Goal: Information Seeking & Learning: Learn about a topic

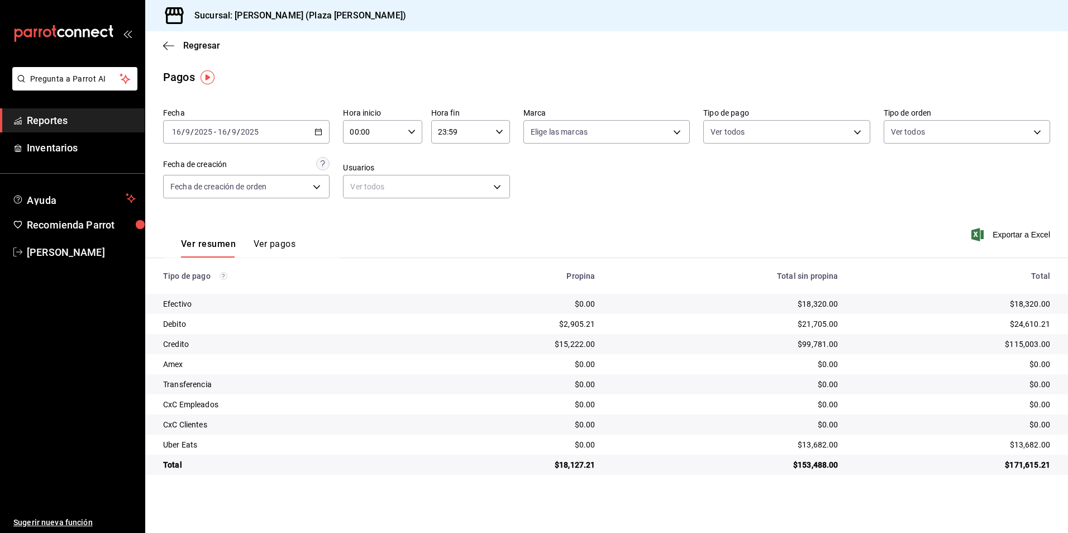
click at [570, 203] on div "Fecha [DATE] [DATE] - [DATE] [DATE] Hora inicio 00:00 Hora inicio Hora fin 23:5…" at bounding box center [606, 157] width 887 height 108
click at [163, 42] on icon "button" at bounding box center [168, 46] width 11 height 10
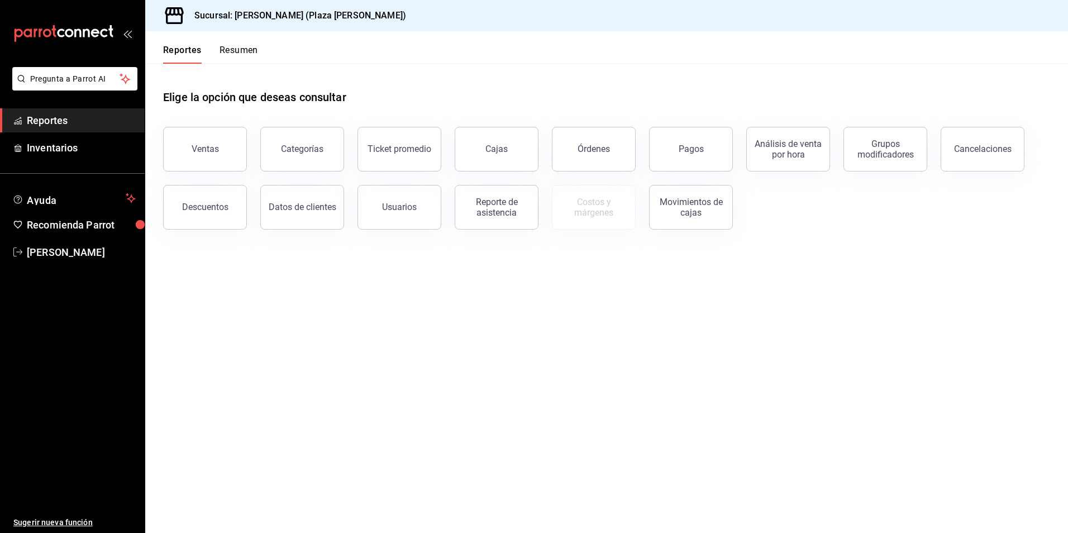
click at [248, 53] on button "Resumen" at bounding box center [239, 54] width 39 height 19
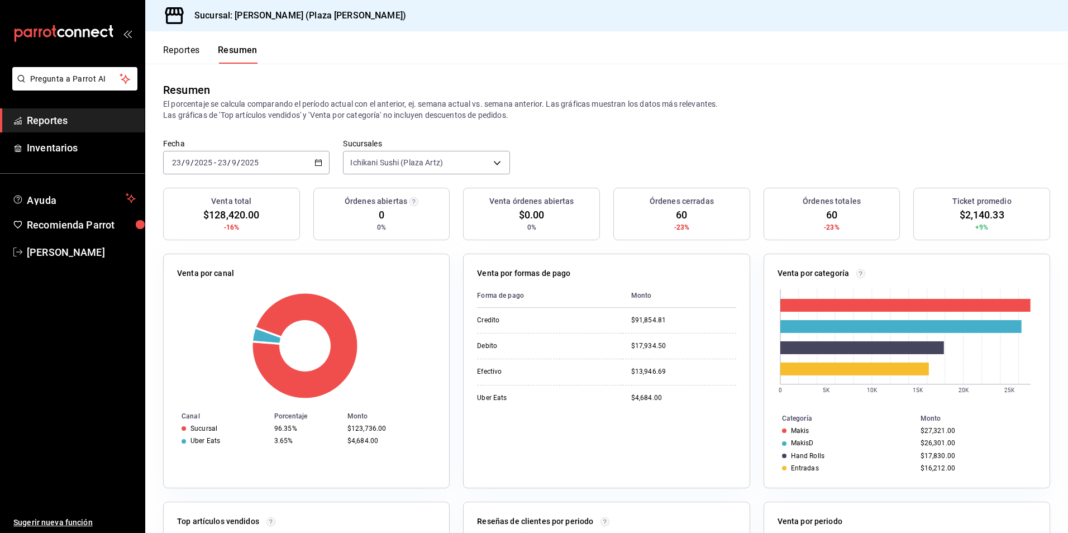
click at [189, 51] on button "Reportes" at bounding box center [181, 54] width 37 height 19
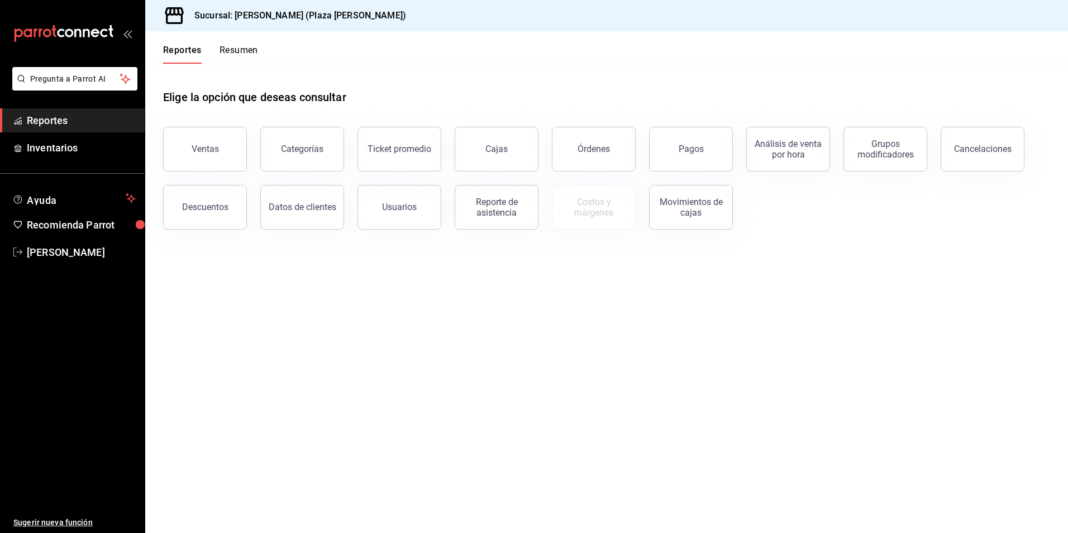
click at [185, 50] on button "Reportes" at bounding box center [182, 54] width 39 height 19
click at [203, 155] on button "Ventas" at bounding box center [205, 149] width 84 height 45
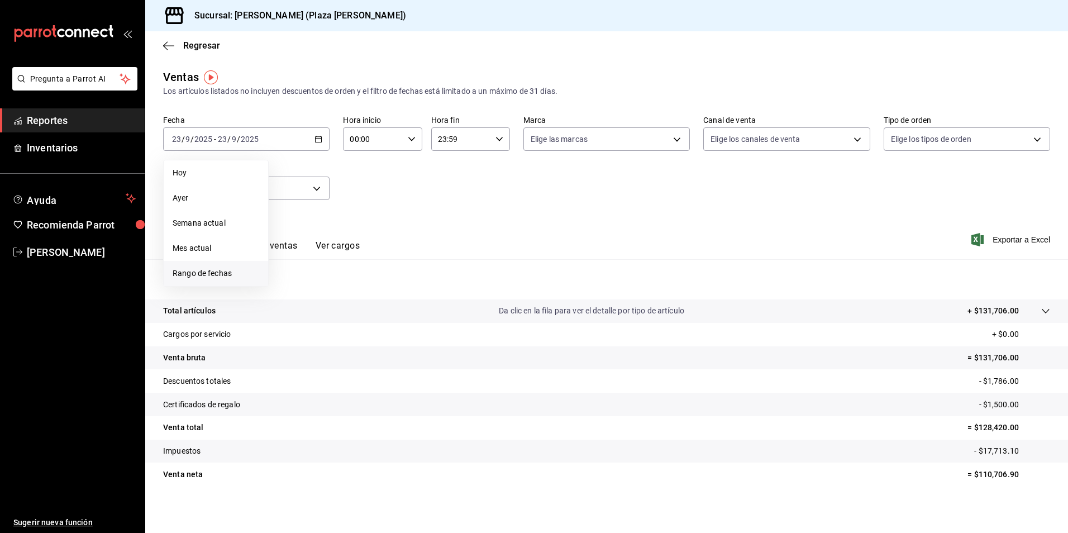
click at [216, 269] on span "Rango de fechas" at bounding box center [216, 274] width 87 height 12
click at [292, 209] on button "1" at bounding box center [292, 213] width 20 height 20
click at [329, 288] on abbr "24" at bounding box center [331, 287] width 7 height 8
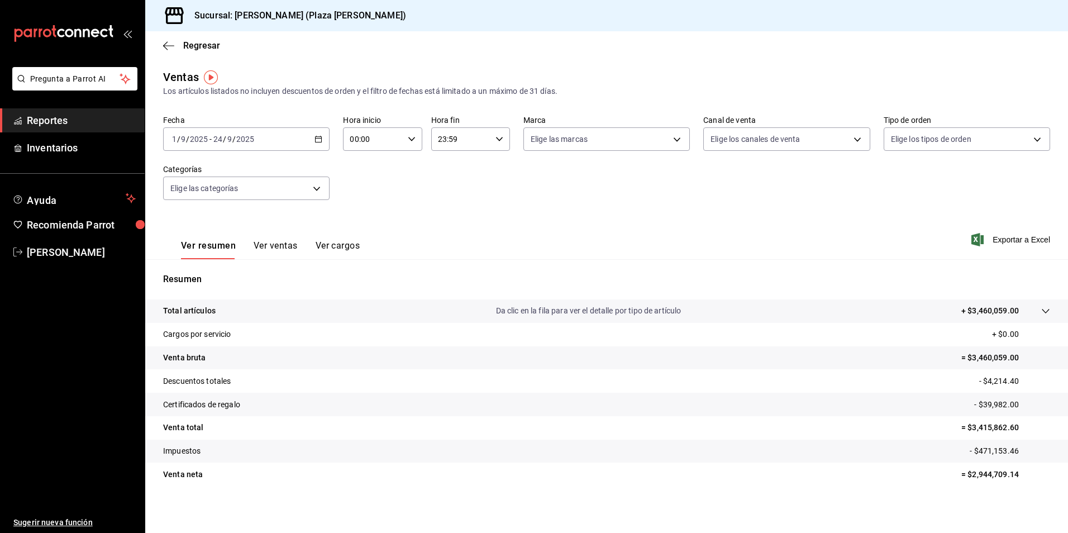
click at [969, 476] on p "= $2,944,709.14" at bounding box center [1005, 475] width 89 height 12
drag, startPoint x: 1013, startPoint y: 473, endPoint x: 907, endPoint y: 460, distance: 106.9
click at [907, 460] on tbody "Total artículos Da clic en la fila para ver el detalle por tipo de artículo + $…" at bounding box center [606, 392] width 923 height 187
click at [961, 512] on div "Ventas Los artículos listados no incluyen descuentos de orden y el filtro de fe…" at bounding box center [606, 293] width 923 height 449
click at [979, 502] on div "Ventas Los artículos listados no incluyen descuentos de orden y el filtro de fe…" at bounding box center [606, 293] width 923 height 449
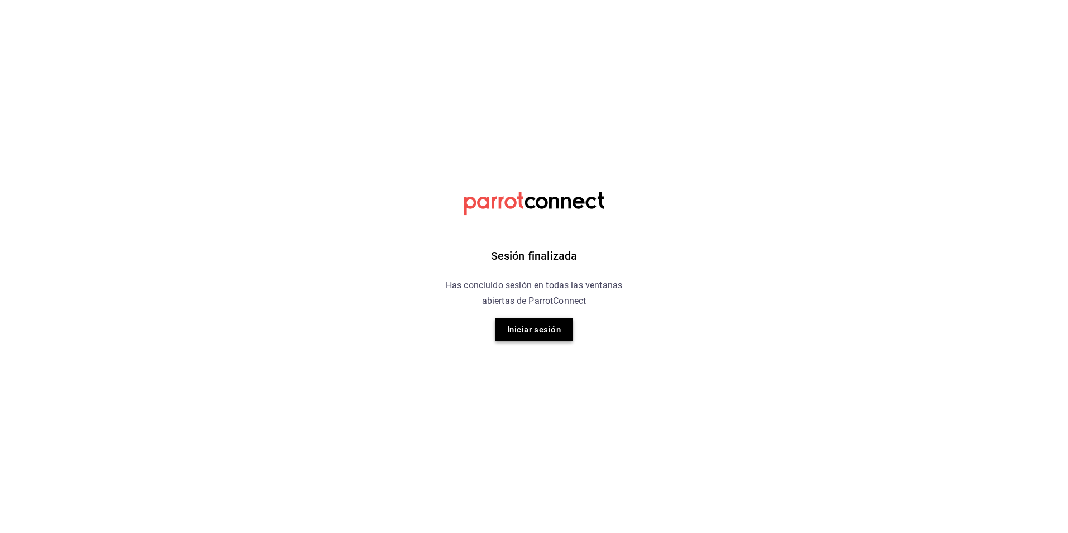
click at [550, 329] on button "Iniciar sesión" at bounding box center [534, 329] width 78 height 23
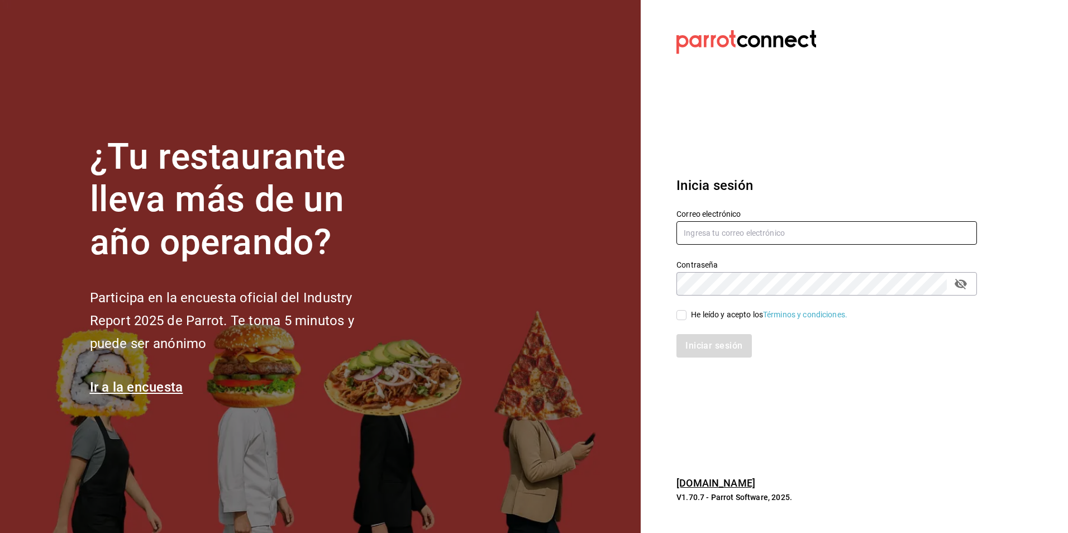
type input "jose.garcia@grupocosteno.com"
drag, startPoint x: 684, startPoint y: 314, endPoint x: 716, endPoint y: 332, distance: 36.8
click at [684, 313] on input "He leído y acepto los Términos y condiciones." at bounding box center [682, 315] width 10 height 10
checkbox input "true"
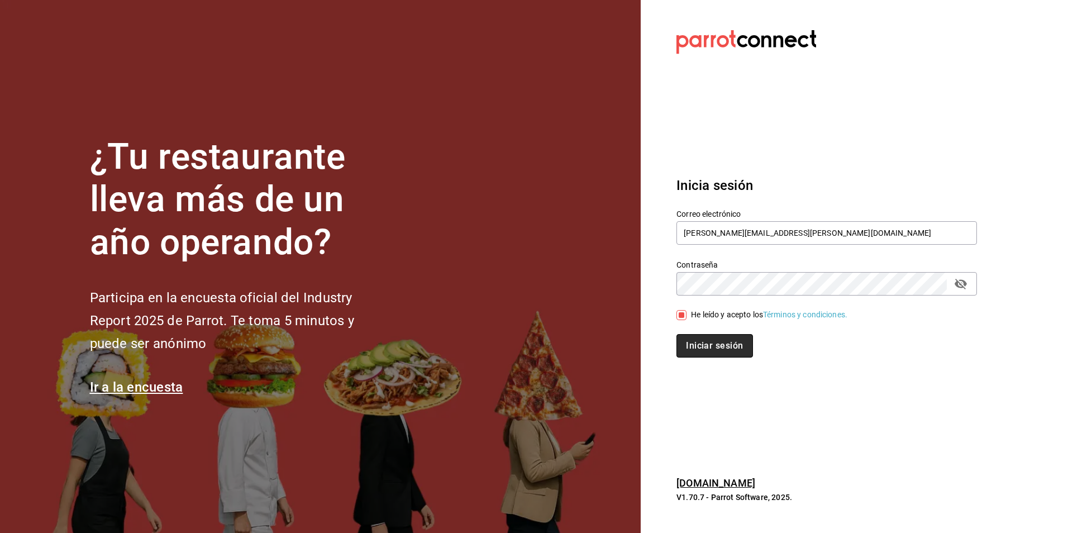
click at [718, 352] on button "Iniciar sesión" at bounding box center [715, 345] width 76 height 23
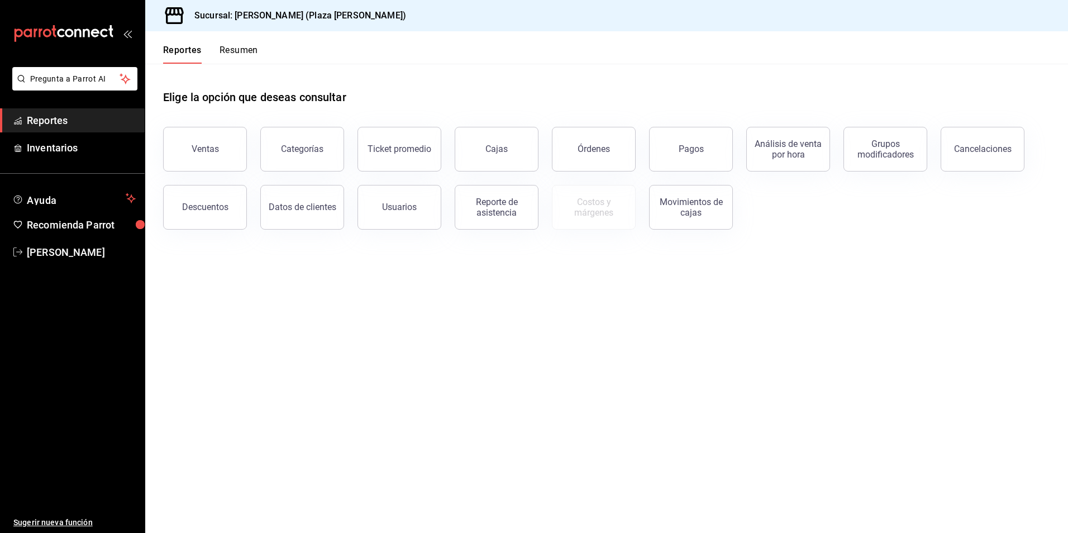
click at [243, 54] on button "Resumen" at bounding box center [239, 54] width 39 height 19
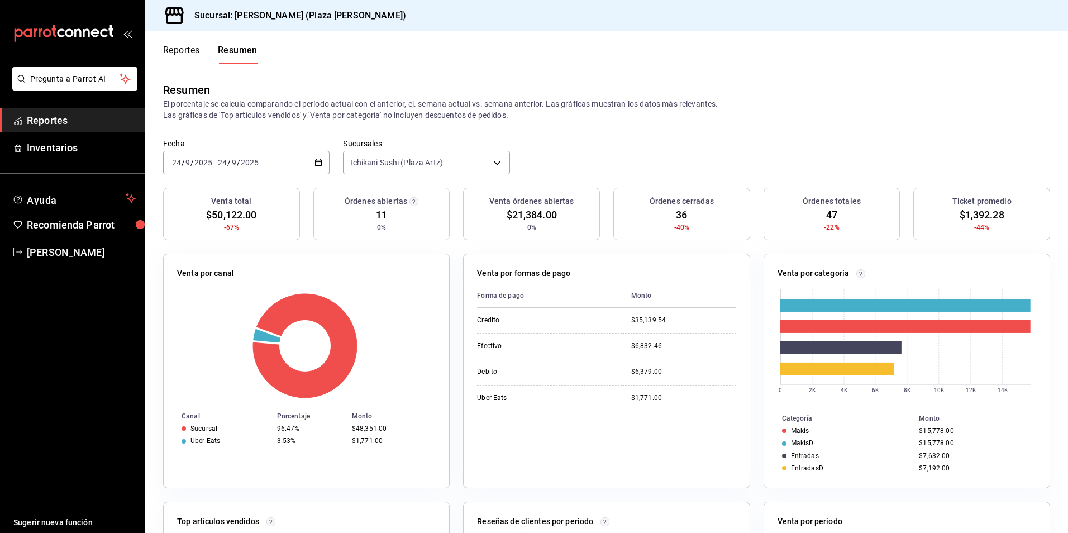
click at [564, 160] on div "Fecha [DATE] [DATE] - [DATE] [DATE] Sucursales Ichikani Sushi (Plaza [PERSON_NA…" at bounding box center [606, 163] width 923 height 49
click at [303, 184] on div "Fecha [DATE] [DATE] - [DATE] [DATE] Sucursales Ichikani Sushi (Plaza [PERSON_NA…" at bounding box center [606, 163] width 923 height 49
click at [561, 165] on div "Fecha [DATE] [DATE] - [DATE] [DATE] Sucursales Ichikani Sushi (Plaza [PERSON_NA…" at bounding box center [606, 163] width 923 height 49
click at [559, 152] on div "Fecha [DATE] [DATE] - [DATE] [DATE] Sucursales Ichikani Sushi (Plaza [PERSON_NA…" at bounding box center [606, 163] width 923 height 49
drag, startPoint x: 301, startPoint y: 77, endPoint x: 230, endPoint y: 70, distance: 70.8
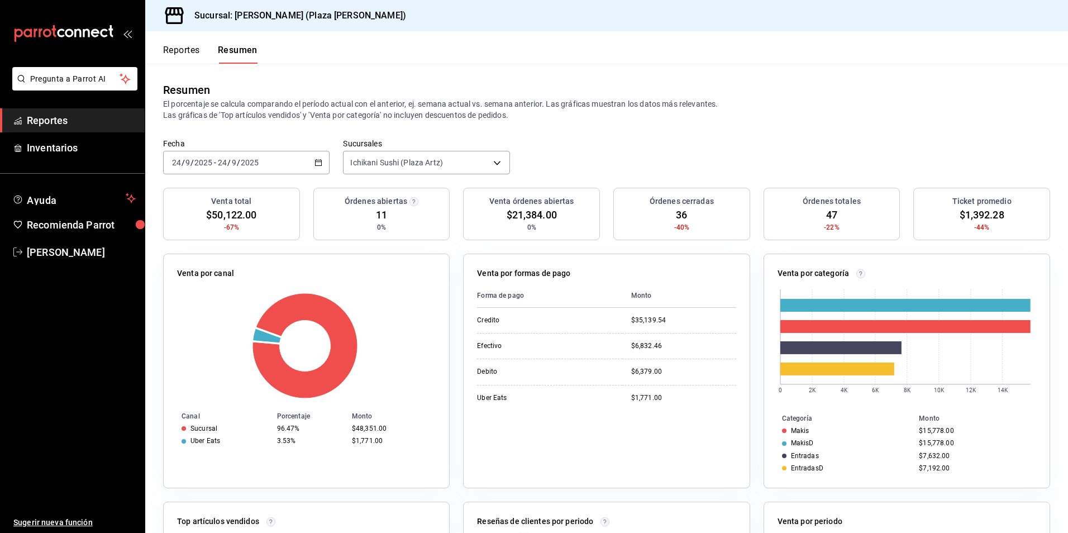
click at [300, 77] on div "Resumen El porcentaje se calcula comparando el período actual con el anterior, …" at bounding box center [606, 101] width 923 height 75
click at [187, 53] on button "Reportes" at bounding box center [181, 54] width 37 height 19
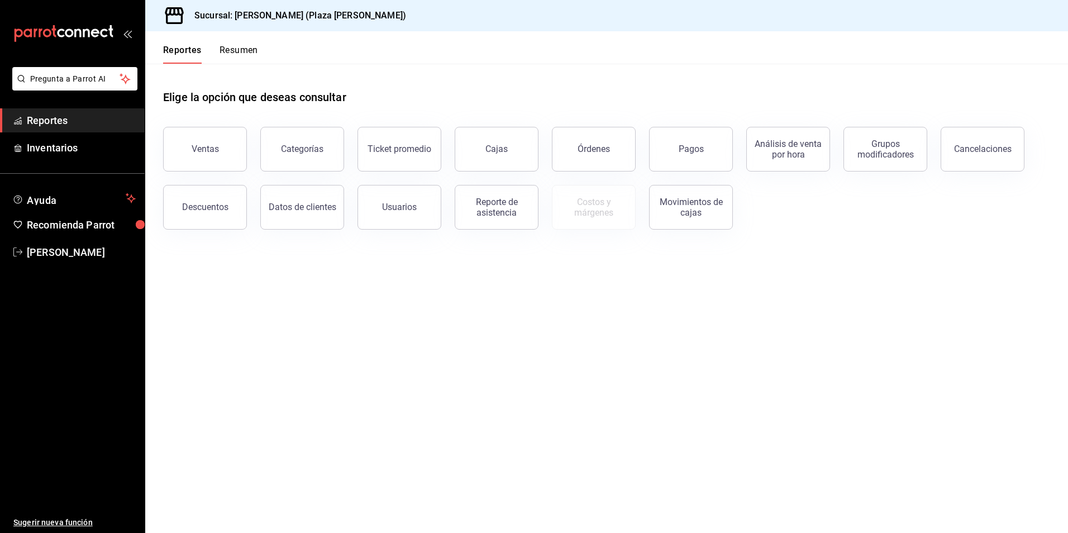
click at [231, 47] on button "Resumen" at bounding box center [239, 54] width 39 height 19
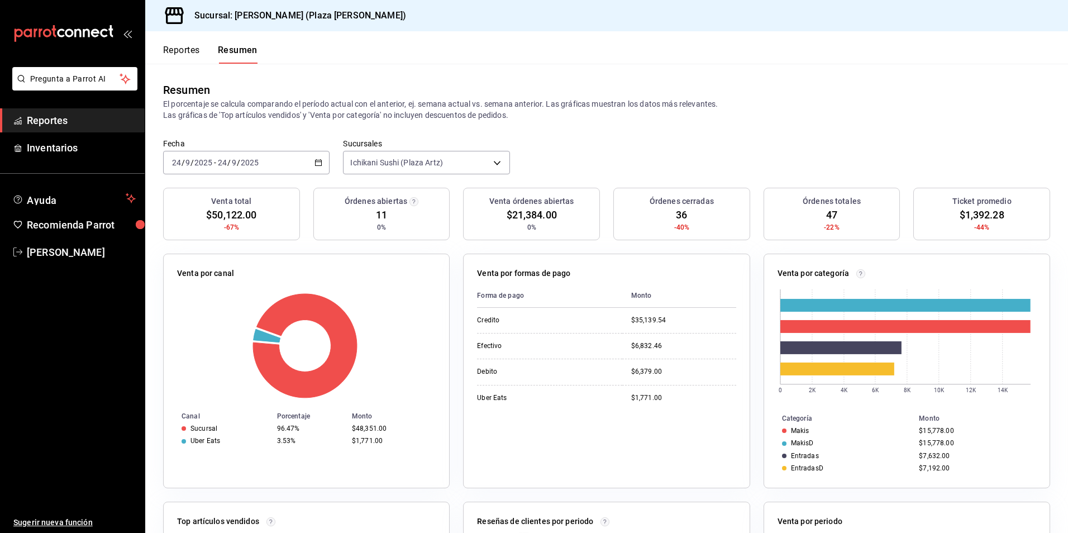
click at [307, 180] on div "Fecha [DATE] [DATE] - [DATE] [DATE] Sucursales Ichikani Sushi (Plaza [PERSON_NA…" at bounding box center [606, 163] width 923 height 49
click at [259, 145] on label "Fecha" at bounding box center [246, 144] width 166 height 8
click at [352, 74] on div "Resumen El porcentaje se calcula comparando el período actual con el anterior, …" at bounding box center [606, 101] width 923 height 75
click at [752, 339] on div "Venta por categoría 0 2K 4K 6K 8K 10K 12K 14K Categoría Monto Makis $15,778.00 …" at bounding box center [900, 364] width 300 height 248
click at [451, 450] on div "Venta por formas de pago Forma de pago Monto Credito $35,139.54 Efectivo $6,832…" at bounding box center [600, 364] width 300 height 248
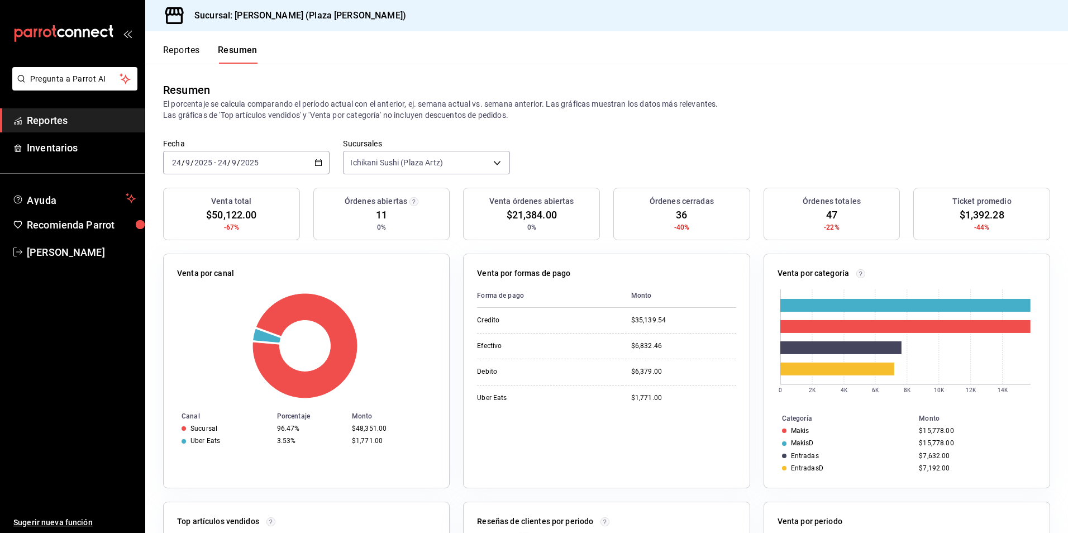
click at [372, 38] on header "Reportes Resumen" at bounding box center [606, 47] width 923 height 32
click at [190, 54] on button "Reportes" at bounding box center [181, 54] width 37 height 19
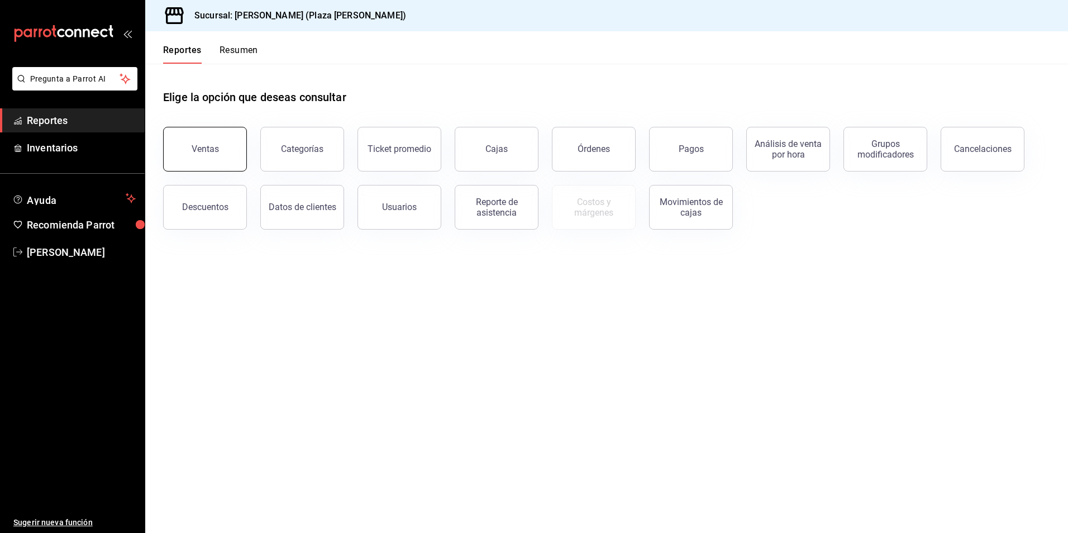
click at [213, 161] on button "Ventas" at bounding box center [205, 149] width 84 height 45
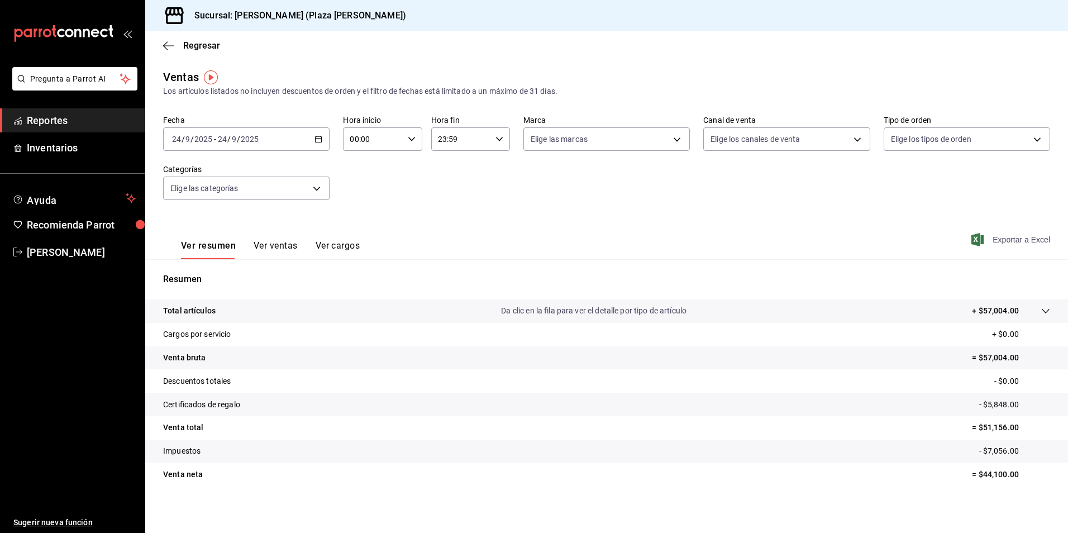
click at [1004, 238] on span "Exportar a Excel" at bounding box center [1012, 239] width 77 height 13
click at [78, 141] on span "Inventarios" at bounding box center [81, 147] width 109 height 15
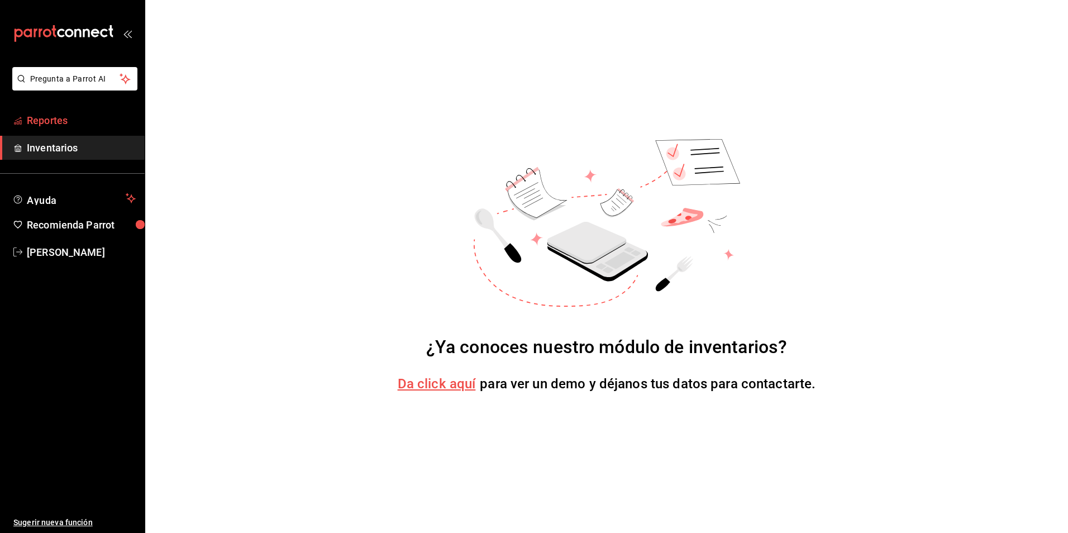
click at [94, 113] on span "Reportes" at bounding box center [81, 120] width 109 height 15
